Goal: Entertainment & Leisure: Consume media (video, audio)

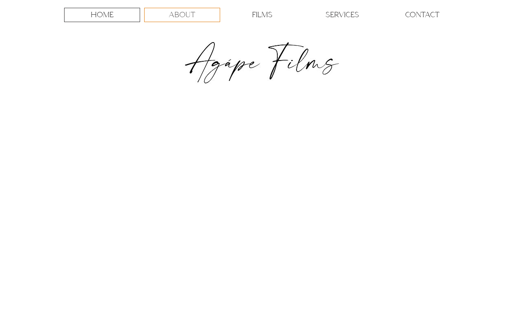
click at [196, 17] on div "ABOUT" at bounding box center [182, 14] width 75 height 13
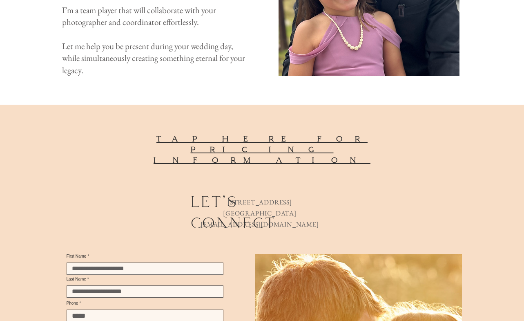
scroll to position [872, 0]
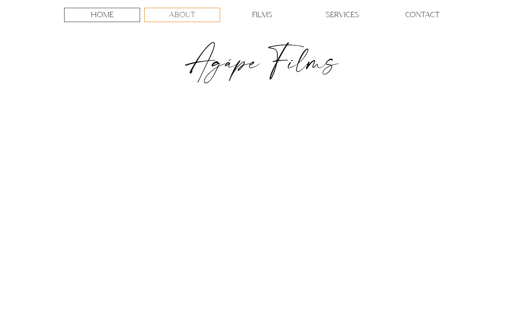
click at [183, 13] on p "ABOUT" at bounding box center [182, 14] width 27 height 13
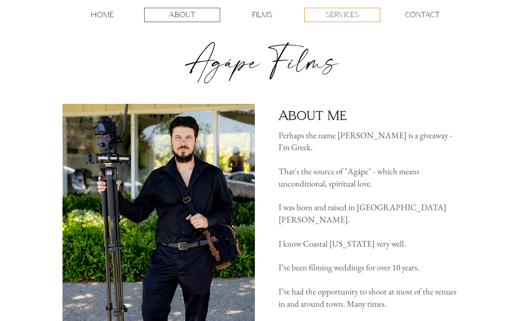
click at [336, 19] on p "SERVICES" at bounding box center [341, 14] width 33 height 13
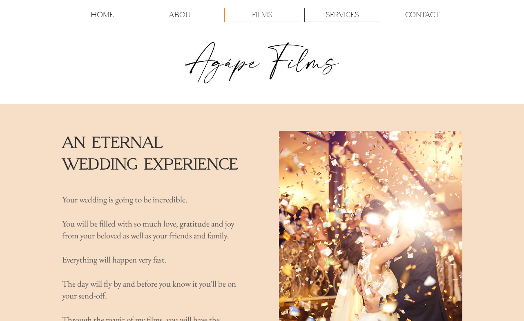
click at [258, 16] on p "FILMS" at bounding box center [262, 14] width 20 height 13
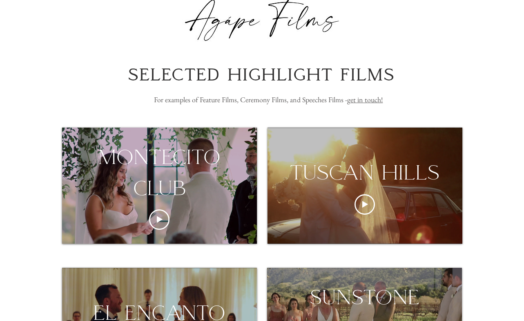
scroll to position [43, 0]
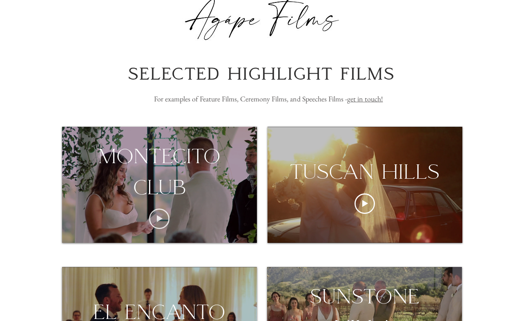
click at [164, 217] on icon "Play video" at bounding box center [159, 218] width 20 height 20
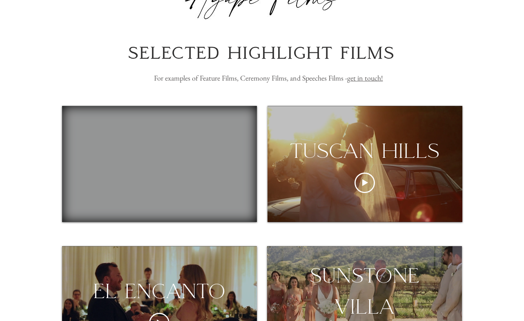
scroll to position [65, 0]
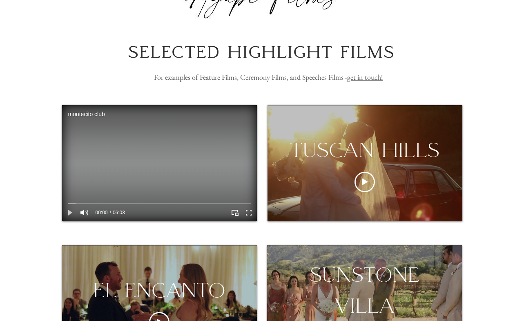
click at [68, 213] on icon "Play" at bounding box center [70, 212] width 11 height 11
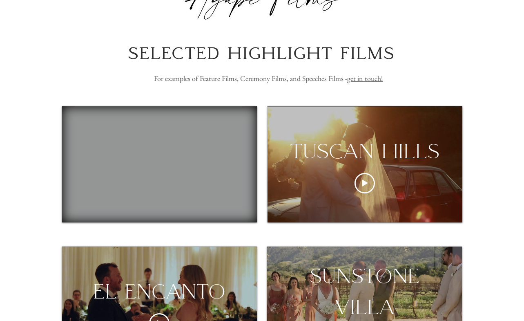
scroll to position [126, 0]
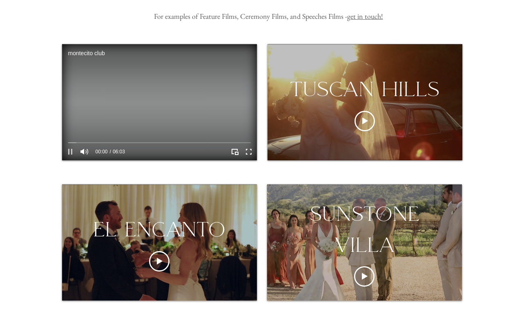
click at [72, 152] on icon "Pause" at bounding box center [70, 151] width 11 height 11
